Goal: Transaction & Acquisition: Purchase product/service

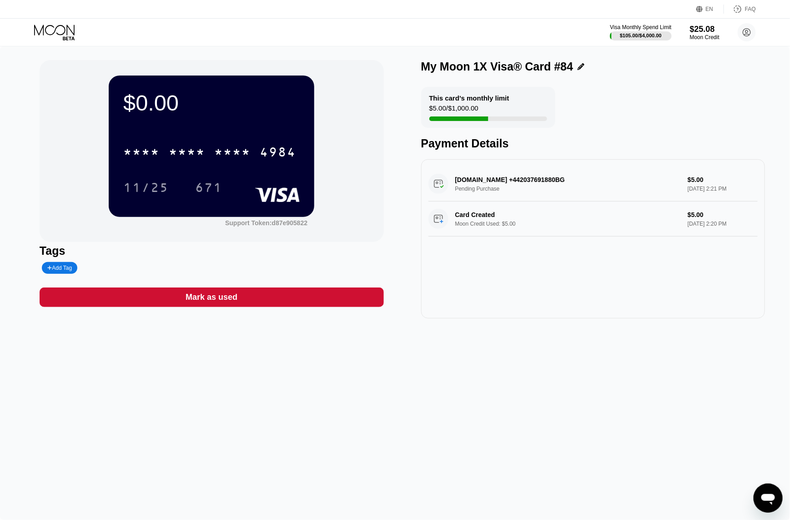
click at [68, 25] on icon at bounding box center [54, 30] width 40 height 10
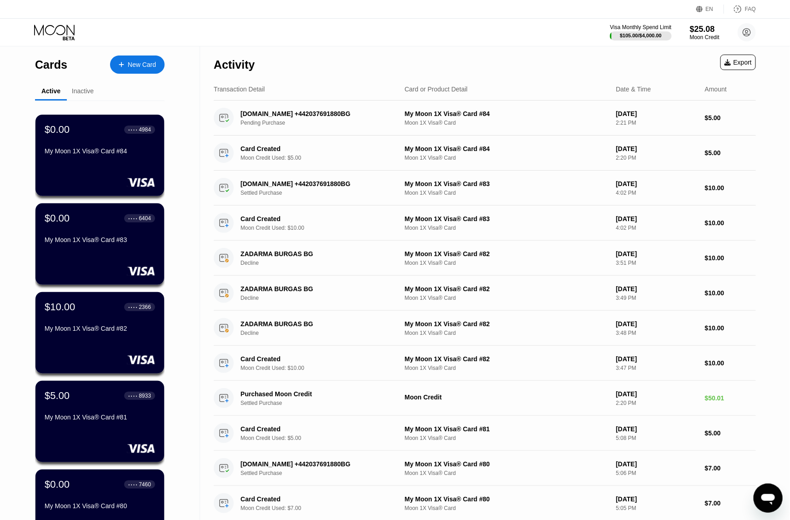
click at [149, 70] on div "New Card" at bounding box center [137, 64] width 55 height 18
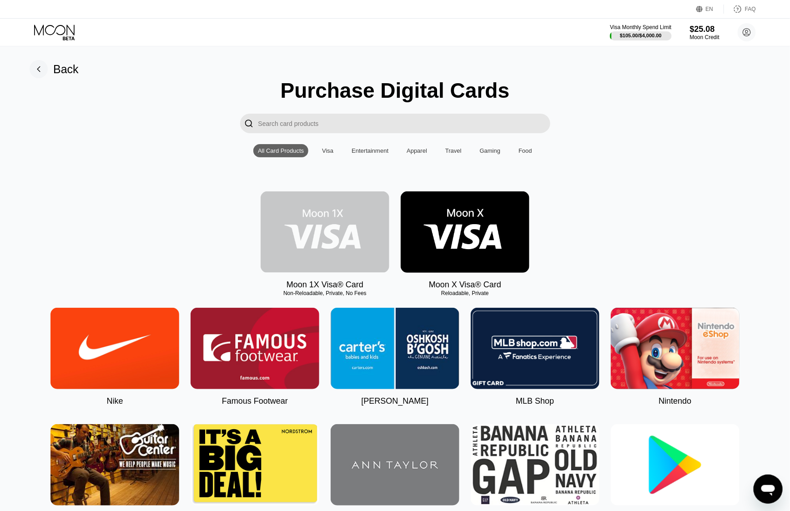
click at [327, 234] on img at bounding box center [325, 231] width 129 height 81
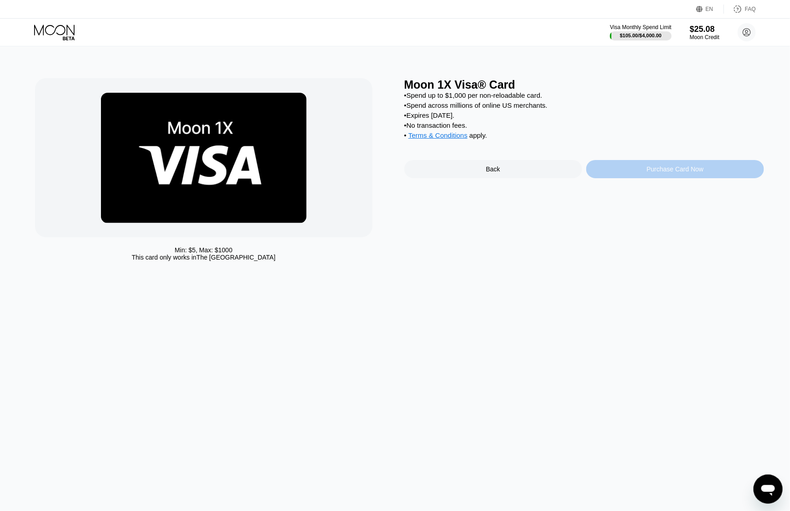
click at [727, 178] on div "Purchase Card Now" at bounding box center [675, 169] width 178 height 18
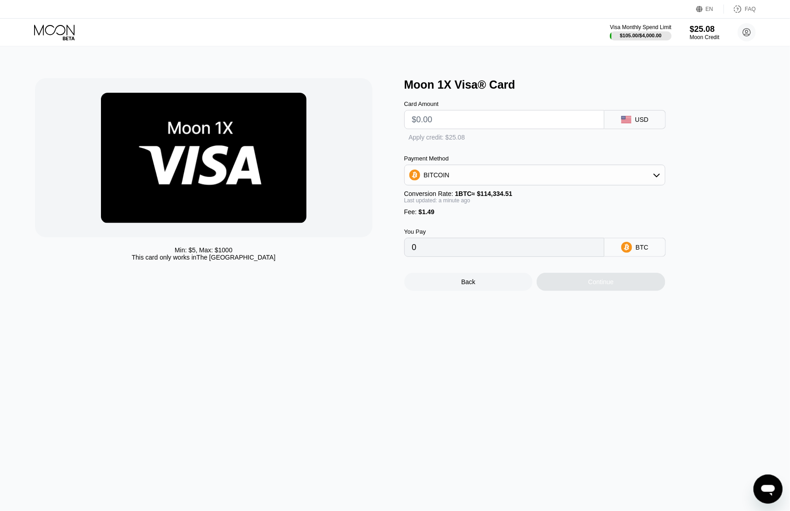
click at [452, 123] on input "text" at bounding box center [504, 119] width 185 height 18
type input "$5"
type input "0.00005677"
type input "$5"
click at [408, 140] on div "" at bounding box center [408, 138] width 9 height 9
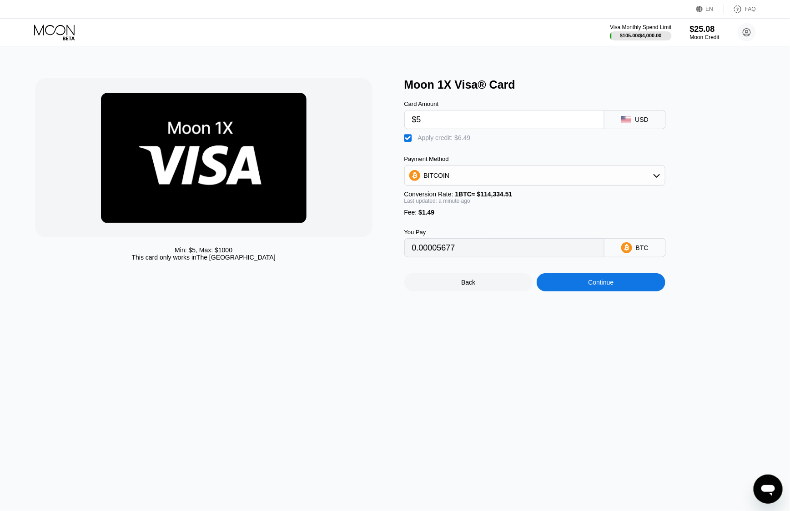
type input "0"
click at [586, 291] on div "Continue" at bounding box center [601, 282] width 129 height 18
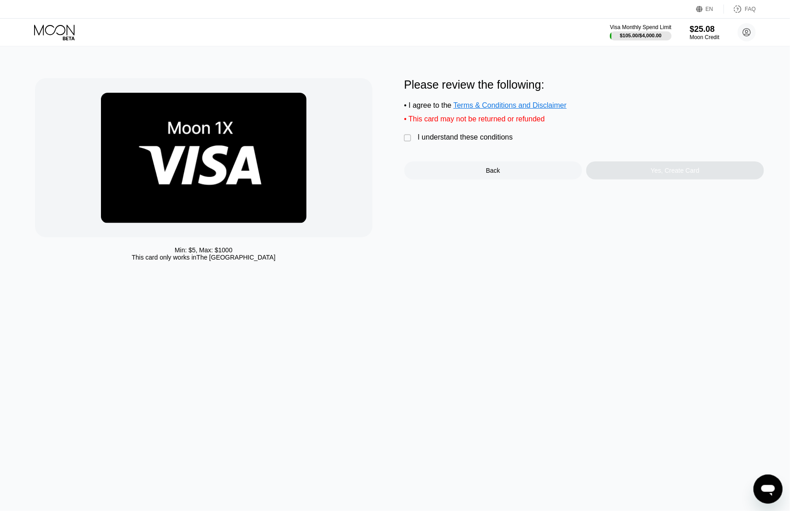
click at [450, 139] on div "I understand these conditions" at bounding box center [465, 137] width 95 height 8
click at [725, 190] on div "Please review the following: • I agree to the Terms & Conditions and Disclaimer…" at bounding box center [584, 171] width 360 height 187
click at [711, 180] on div "Yes, Create Card" at bounding box center [675, 170] width 178 height 18
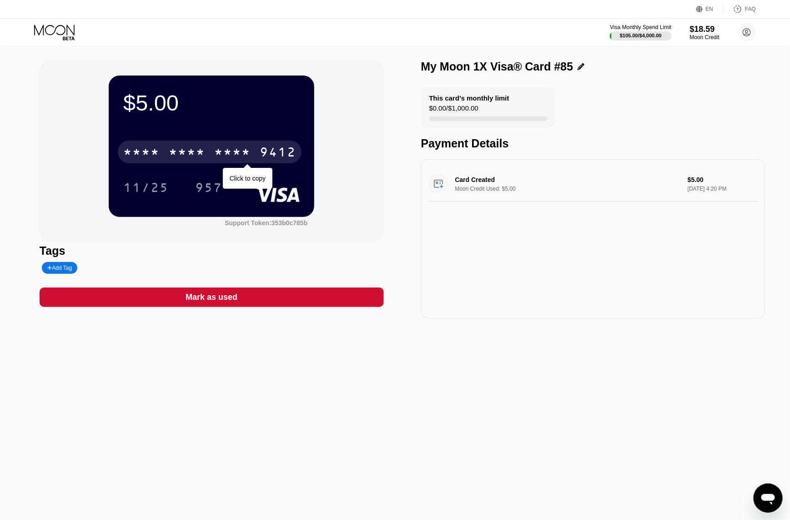
click at [206, 154] on div "* * * * * * * * * * * * 9412" at bounding box center [210, 151] width 184 height 23
click at [202, 149] on div "6500" at bounding box center [187, 153] width 36 height 15
